Goal: Task Accomplishment & Management: Manage account settings

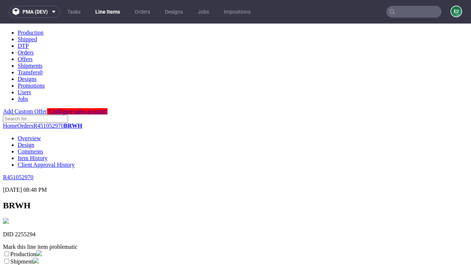
scroll to position [130, 0]
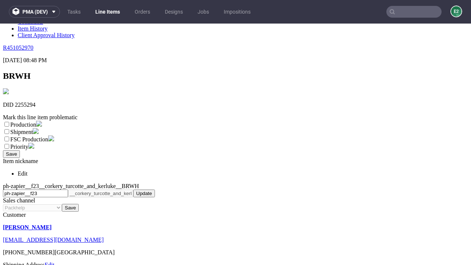
select select "dtp_ca_needed"
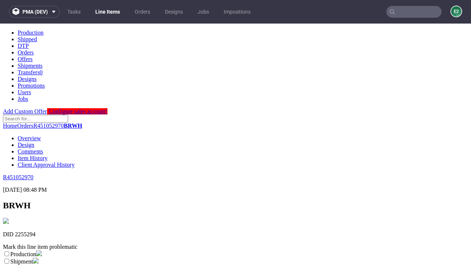
scroll to position [0, 0]
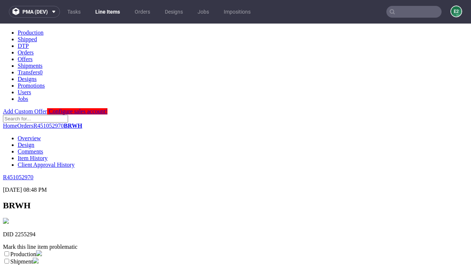
checkbox input "true"
